Goal: Answer question/provide support: Share knowledge or assist other users

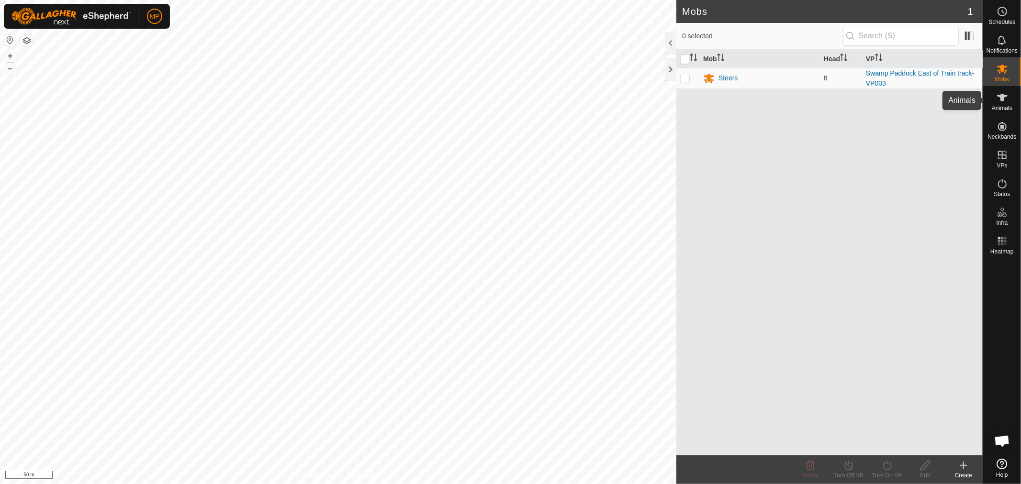
click at [1001, 102] on icon at bounding box center [1001, 97] width 11 height 11
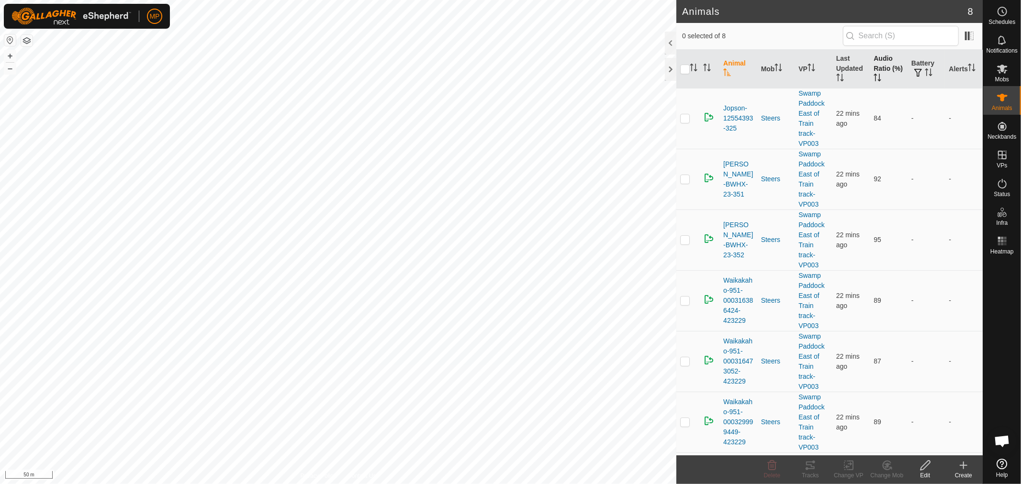
click at [883, 57] on th "Audio Ratio (%)" at bounding box center [888, 69] width 38 height 39
click at [686, 120] on p-checkbox at bounding box center [685, 118] width 10 height 8
click at [815, 472] on div "Tracks" at bounding box center [810, 475] width 38 height 9
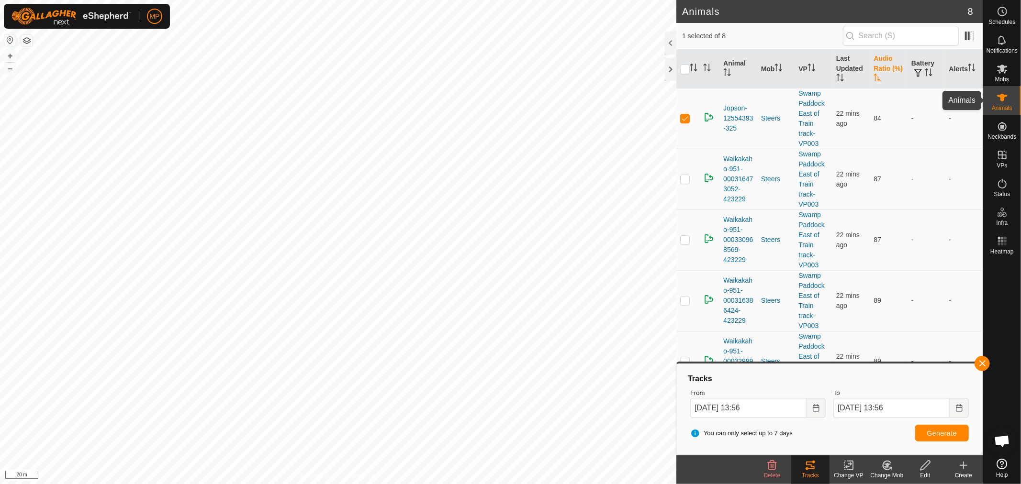
click at [1001, 97] on icon at bounding box center [1002, 98] width 11 height 8
click at [681, 119] on p-checkbox at bounding box center [685, 118] width 10 height 8
checkbox input "false"
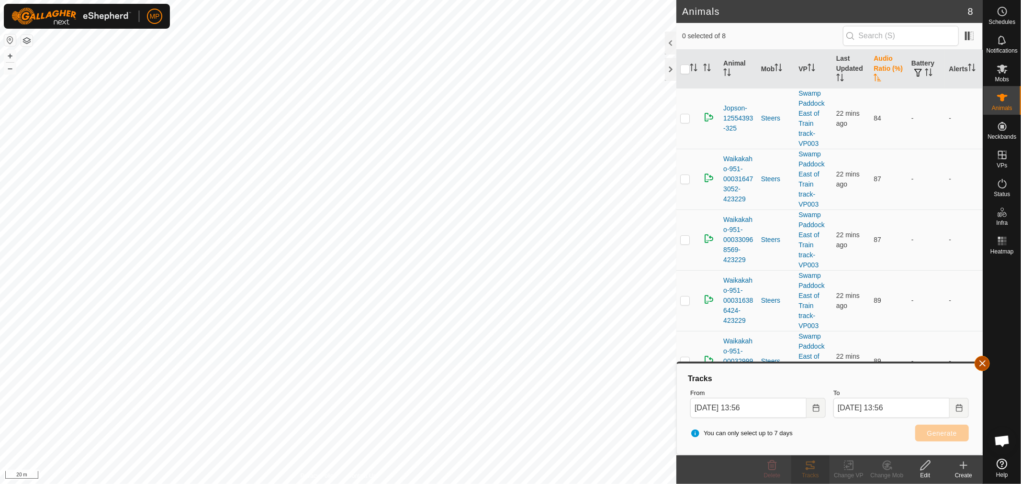
click at [981, 365] on button "button" at bounding box center [981, 363] width 15 height 15
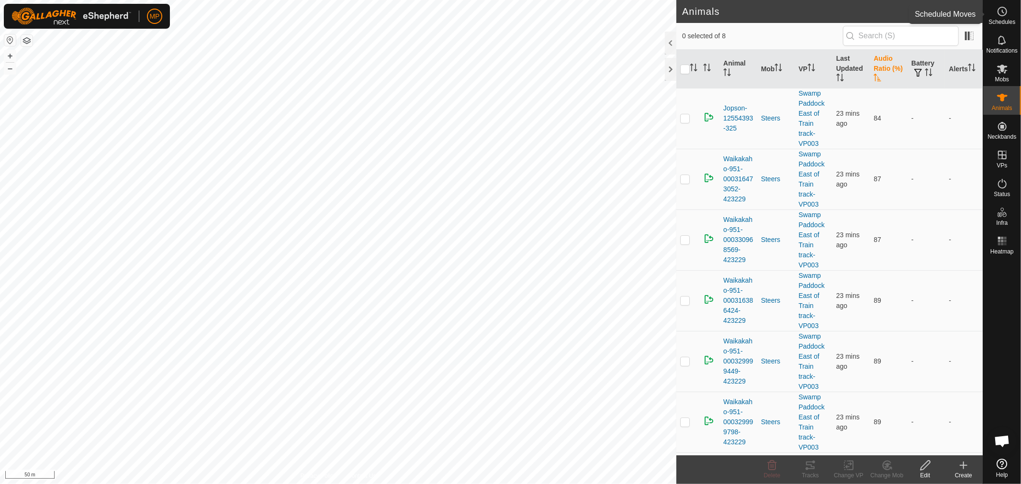
click at [999, 14] on icon at bounding box center [1001, 11] width 11 height 11
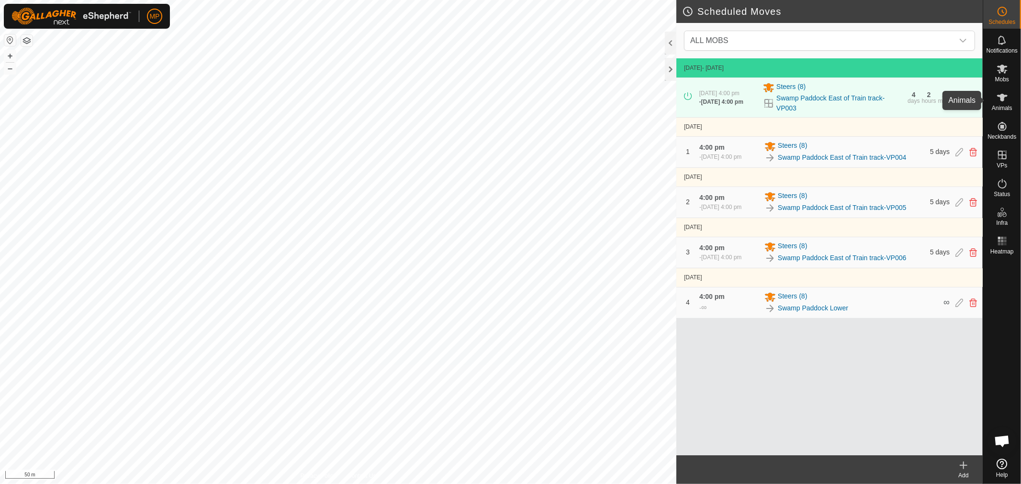
click at [1001, 99] on icon at bounding box center [1002, 98] width 11 height 8
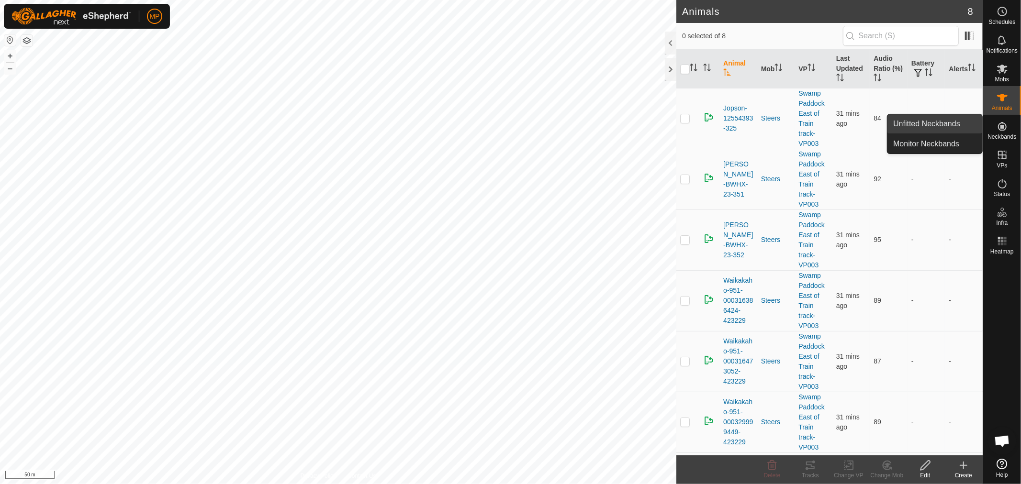
drag, startPoint x: 943, startPoint y: 122, endPoint x: 940, endPoint y: 127, distance: 6.4
click at [943, 122] on link "Unfitted Neckbands" at bounding box center [934, 123] width 95 height 19
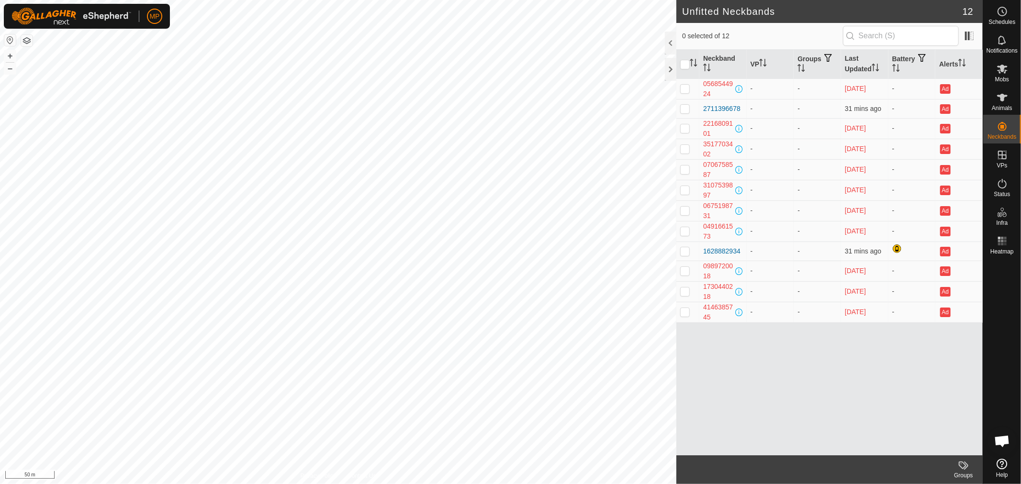
click at [1001, 442] on span "Open chat" at bounding box center [1002, 441] width 16 height 13
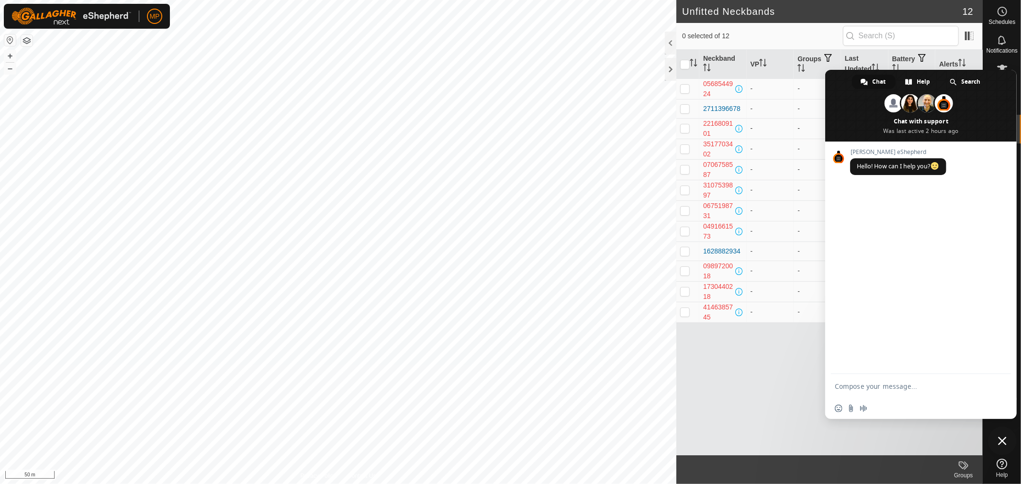
click at [495, 141] on body "MP Schedules Notifications Mobs Animals Neckbands VPs Status Infra Heatmap Help…" at bounding box center [510, 242] width 1021 height 484
click at [874, 82] on span "Chat" at bounding box center [878, 82] width 13 height 14
click at [854, 390] on textarea "Compose your message..." at bounding box center [910, 386] width 151 height 9
click at [997, 439] on span "Close chat" at bounding box center [1002, 441] width 29 height 29
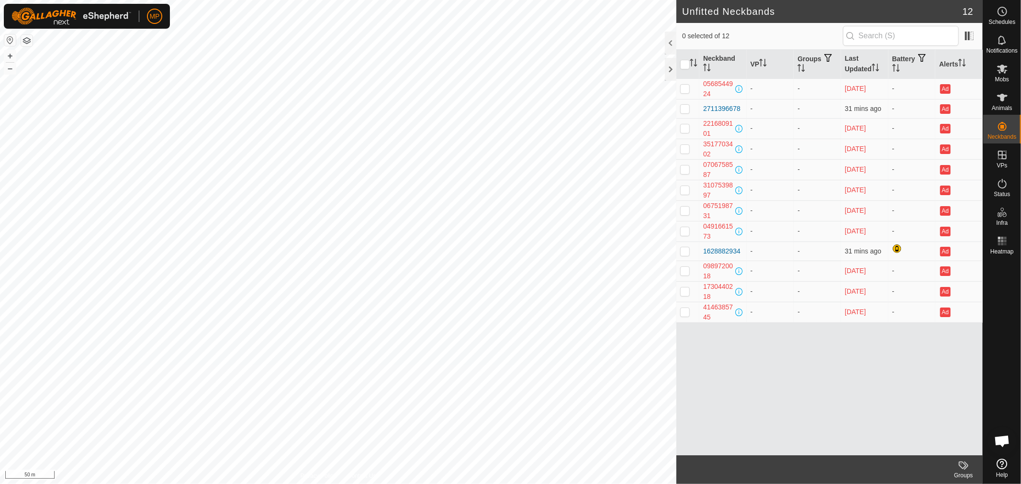
click at [1003, 444] on span "Open chat" at bounding box center [1002, 441] width 16 height 13
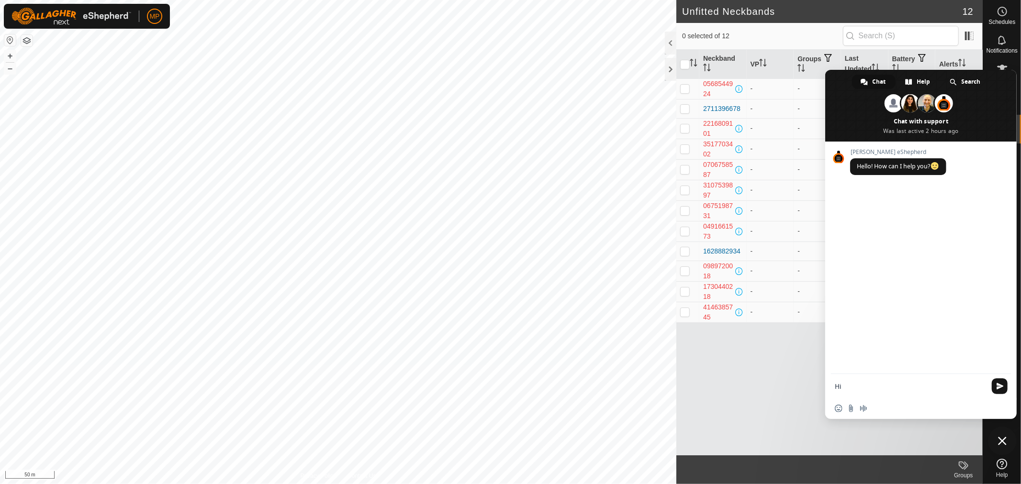
click at [865, 387] on textarea "Hi" at bounding box center [910, 386] width 151 height 9
click at [865, 387] on textarea "Hi neckband number 1628882934 is saying that the right solar panel has an issue…" at bounding box center [910, 376] width 151 height 43
click at [855, 396] on textarea "Hi neckband number 1628882934 is saying that the right solar panel has an issue…" at bounding box center [910, 376] width 151 height 43
drag, startPoint x: 908, startPoint y: 388, endPoint x: 915, endPoint y: 395, distance: 10.2
click at [909, 388] on textarea "Hi neckband number 1628882934 is saying that the right solar panel has an issue…" at bounding box center [910, 376] width 151 height 43
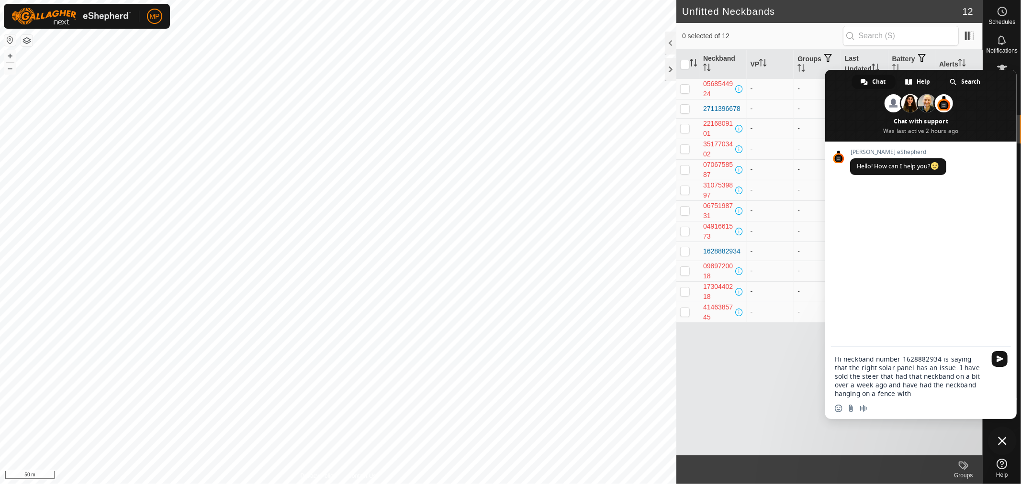
click at [891, 396] on textarea "Hi neckband number 1628882934 is saying that the right solar panel has an issue…" at bounding box center [910, 376] width 151 height 43
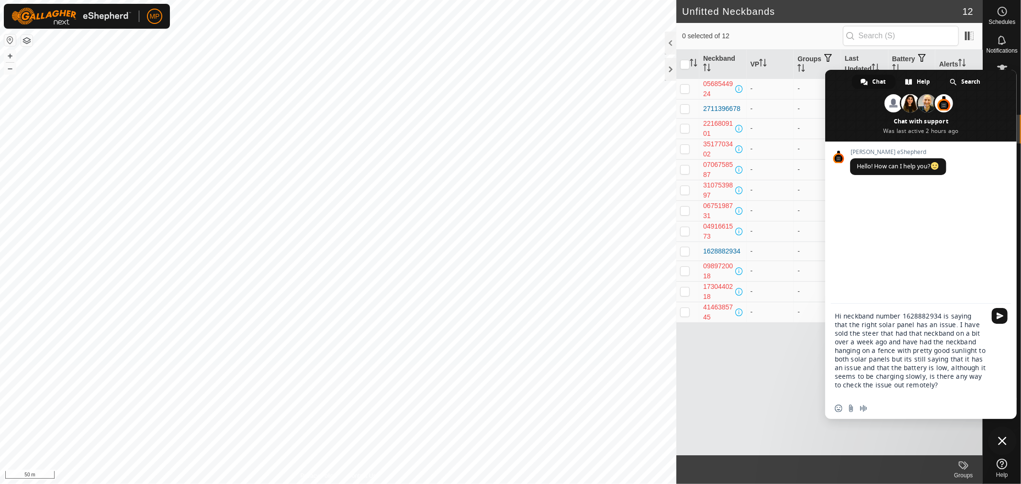
click at [930, 386] on textarea "Hi neckband number 1628882934 is saying that the right solar panel has an issue…" at bounding box center [910, 355] width 151 height 86
type textarea "Hi neckband number 1628882934 is saying that the right solar panel has an issue…"
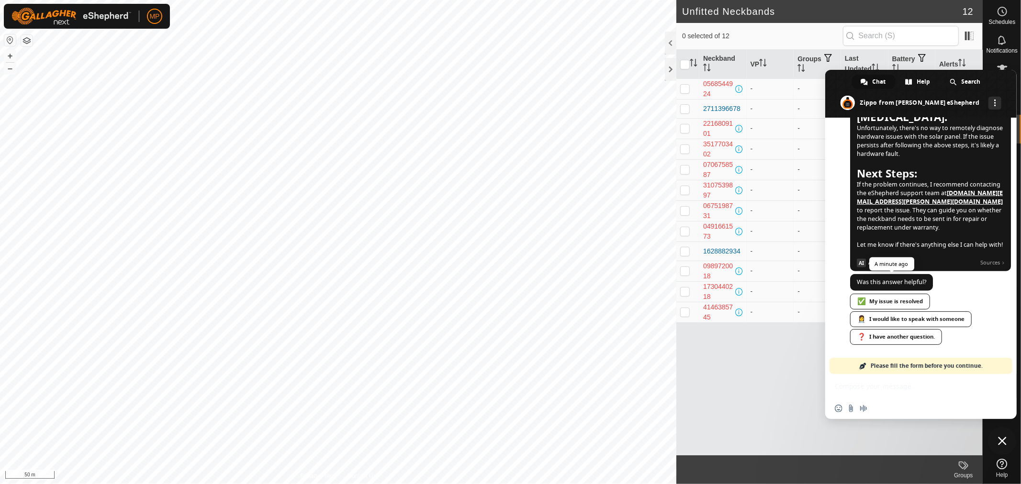
scroll to position [518, 0]
click at [904, 318] on div "👩‍⚕️ I would like to speak with someone" at bounding box center [911, 320] width 122 height 16
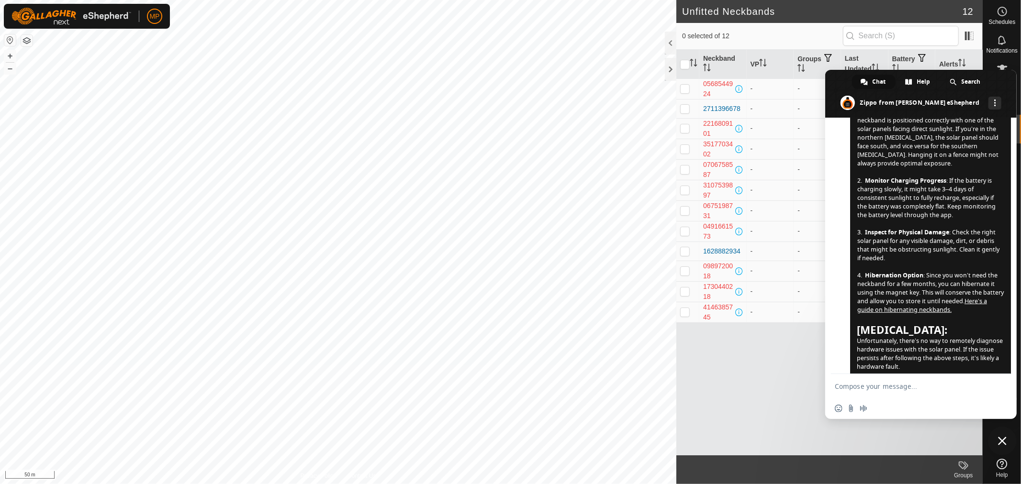
scroll to position [522, 0]
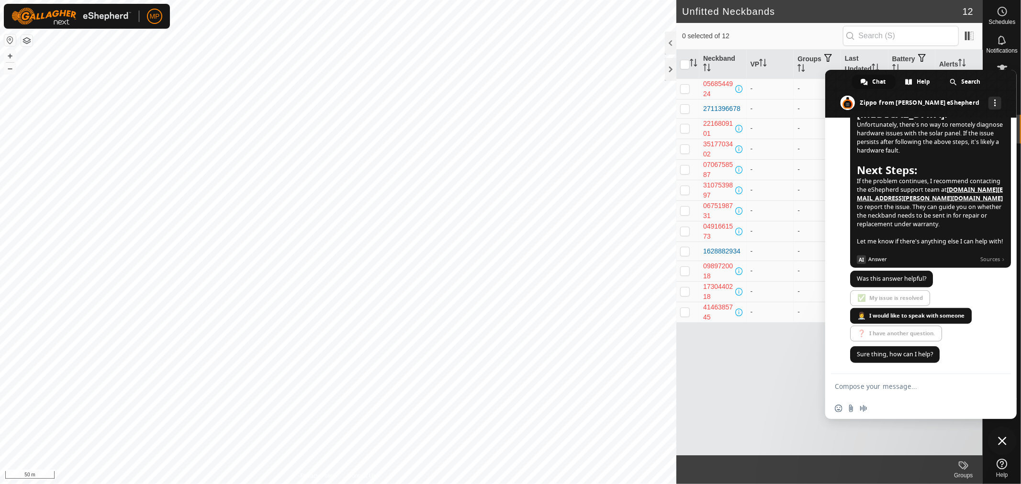
click at [1001, 440] on span "Close chat" at bounding box center [1002, 441] width 9 height 9
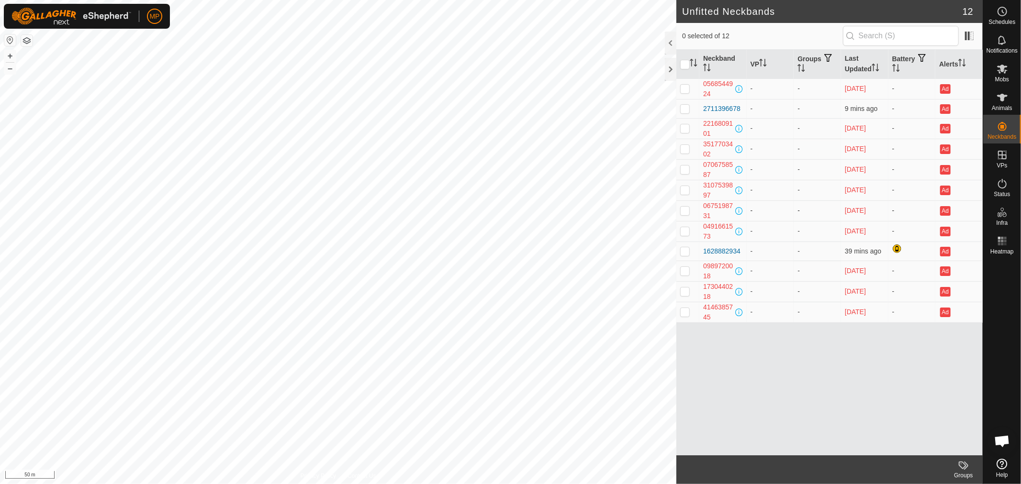
scroll to position [522, 0]
click at [1001, 101] on icon at bounding box center [1001, 97] width 11 height 11
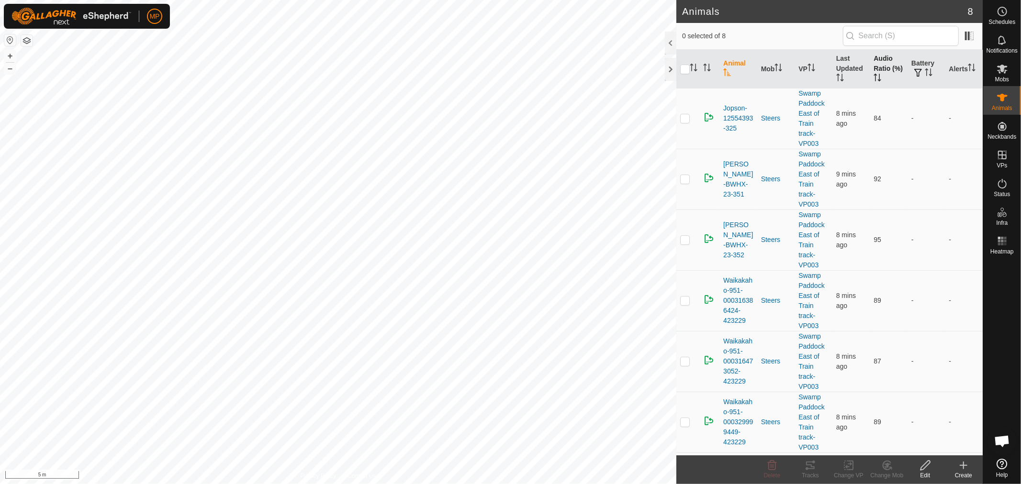
click at [879, 68] on th "Audio Ratio (%)" at bounding box center [888, 69] width 38 height 39
click at [684, 120] on p-checkbox at bounding box center [685, 118] width 10 height 8
click at [810, 469] on icon at bounding box center [810, 466] width 9 height 8
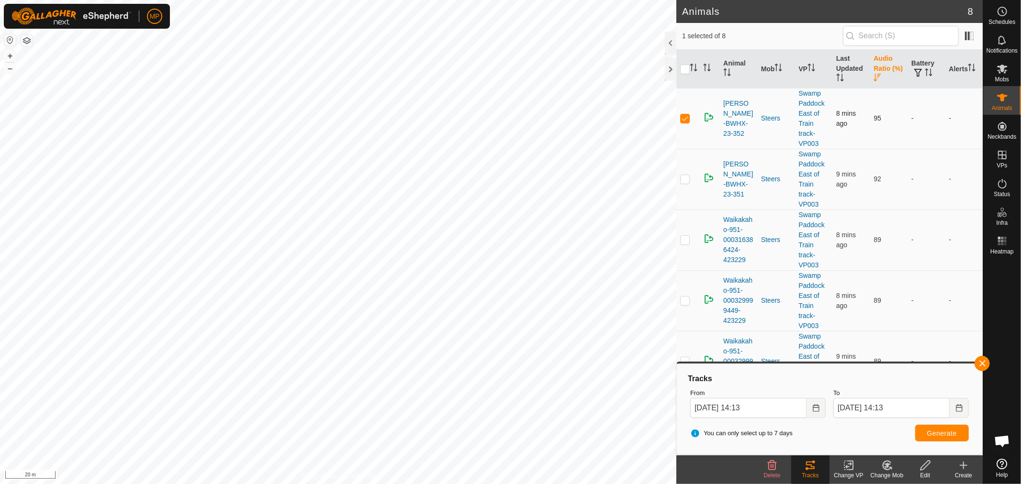
click at [685, 113] on td at bounding box center [687, 118] width 23 height 61
checkbox input "false"
click at [981, 360] on button "button" at bounding box center [981, 363] width 15 height 15
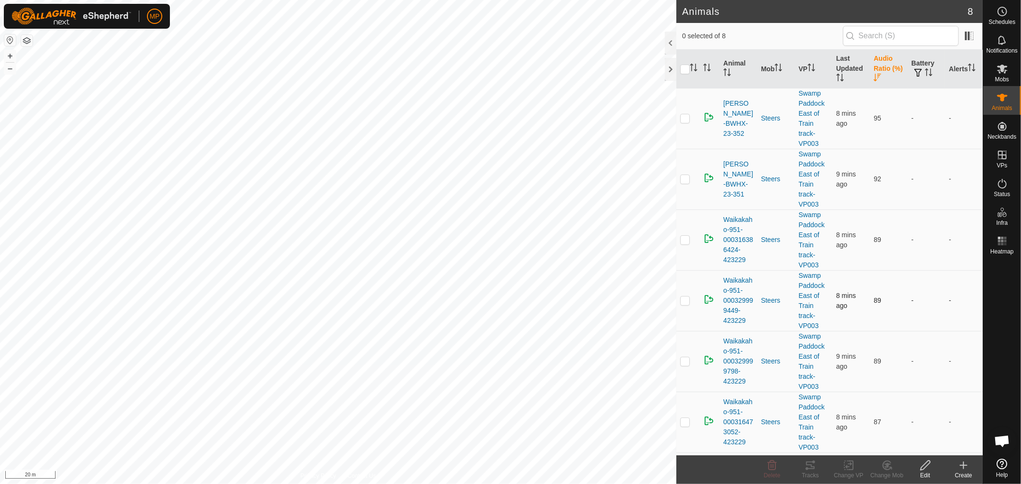
click at [686, 302] on p-checkbox at bounding box center [685, 301] width 10 height 8
click at [814, 472] on div "Tracks" at bounding box center [810, 475] width 38 height 9
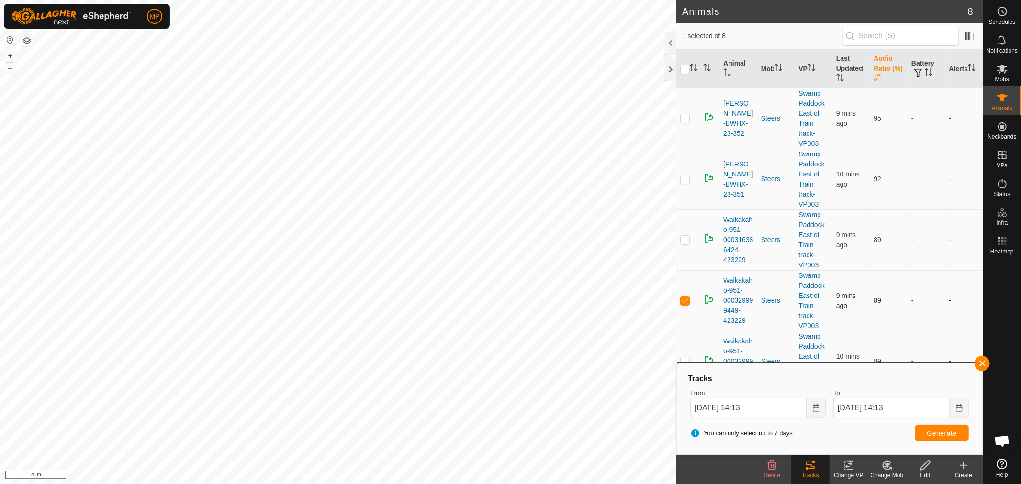
drag, startPoint x: 682, startPoint y: 302, endPoint x: 691, endPoint y: 308, distance: 11.4
click at [682, 301] on p-checkbox at bounding box center [685, 301] width 10 height 8
checkbox input "false"
click at [982, 363] on button "button" at bounding box center [981, 363] width 15 height 15
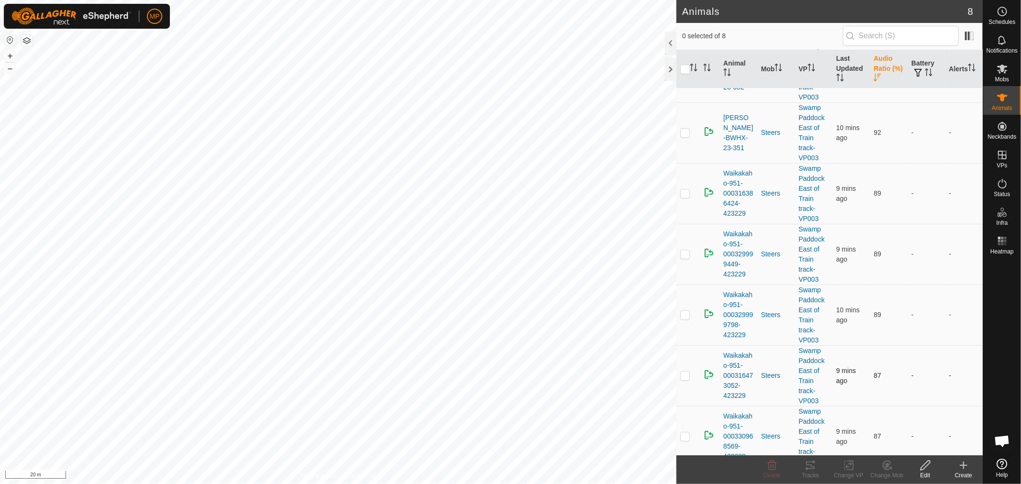
scroll to position [120, 0]
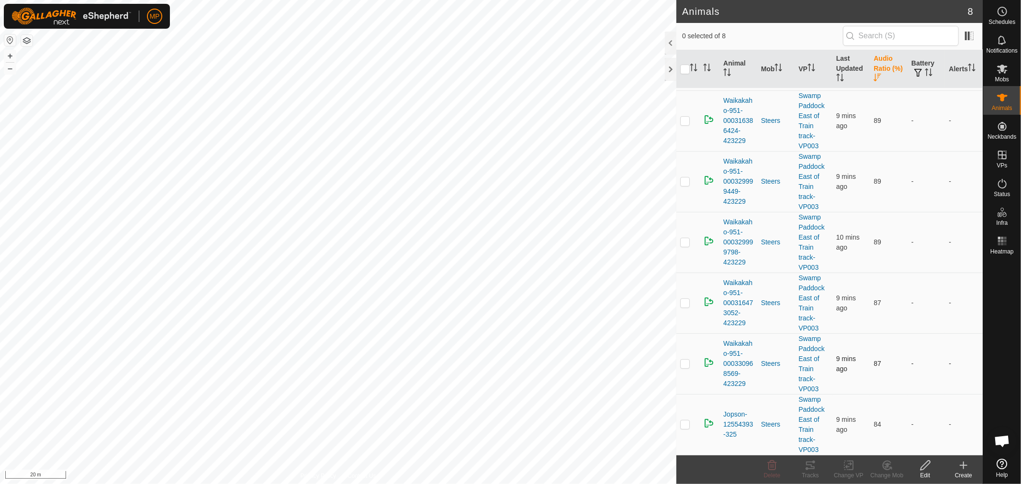
drag, startPoint x: 685, startPoint y: 365, endPoint x: 692, endPoint y: 367, distance: 7.7
click at [685, 364] on p-checkbox at bounding box center [685, 364] width 10 height 8
click at [810, 468] on icon at bounding box center [809, 465] width 11 height 11
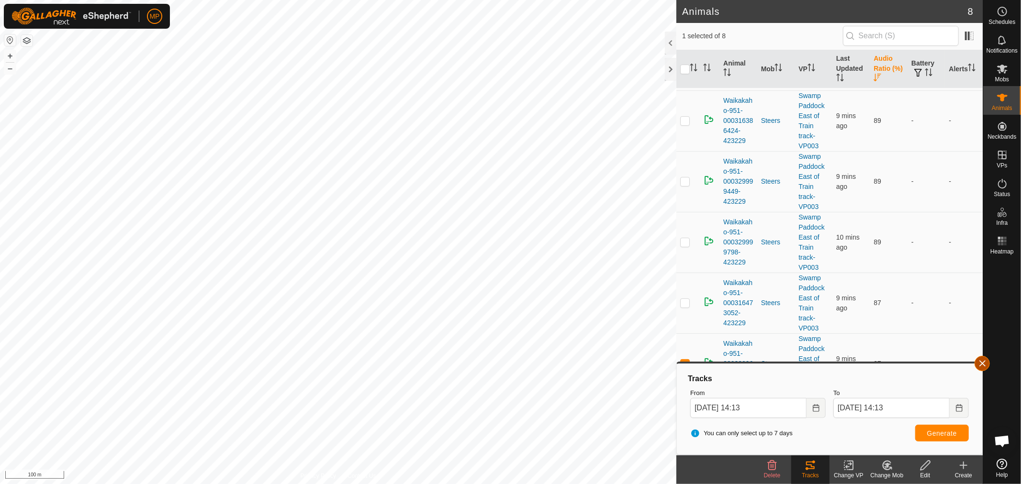
click at [978, 364] on button "button" at bounding box center [981, 363] width 15 height 15
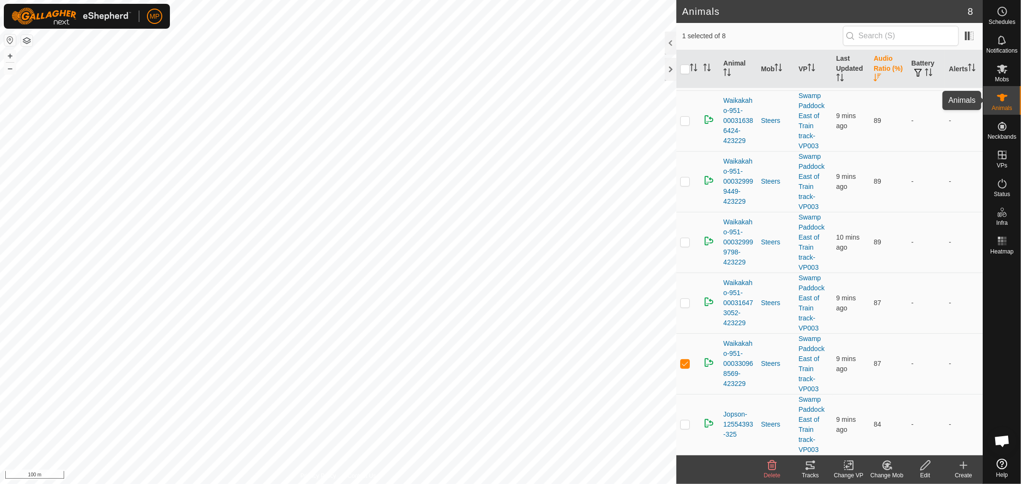
click at [998, 103] on es-animals-svg-icon at bounding box center [1001, 97] width 17 height 15
click at [683, 365] on p-checkbox at bounding box center [685, 364] width 10 height 8
checkbox input "false"
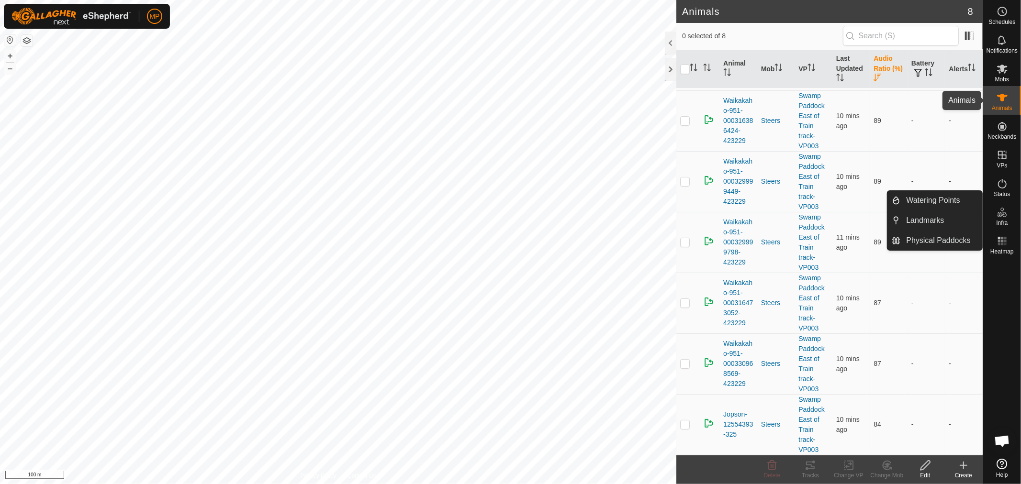
click at [1002, 99] on icon at bounding box center [1002, 98] width 11 height 8
